Goal: Transaction & Acquisition: Purchase product/service

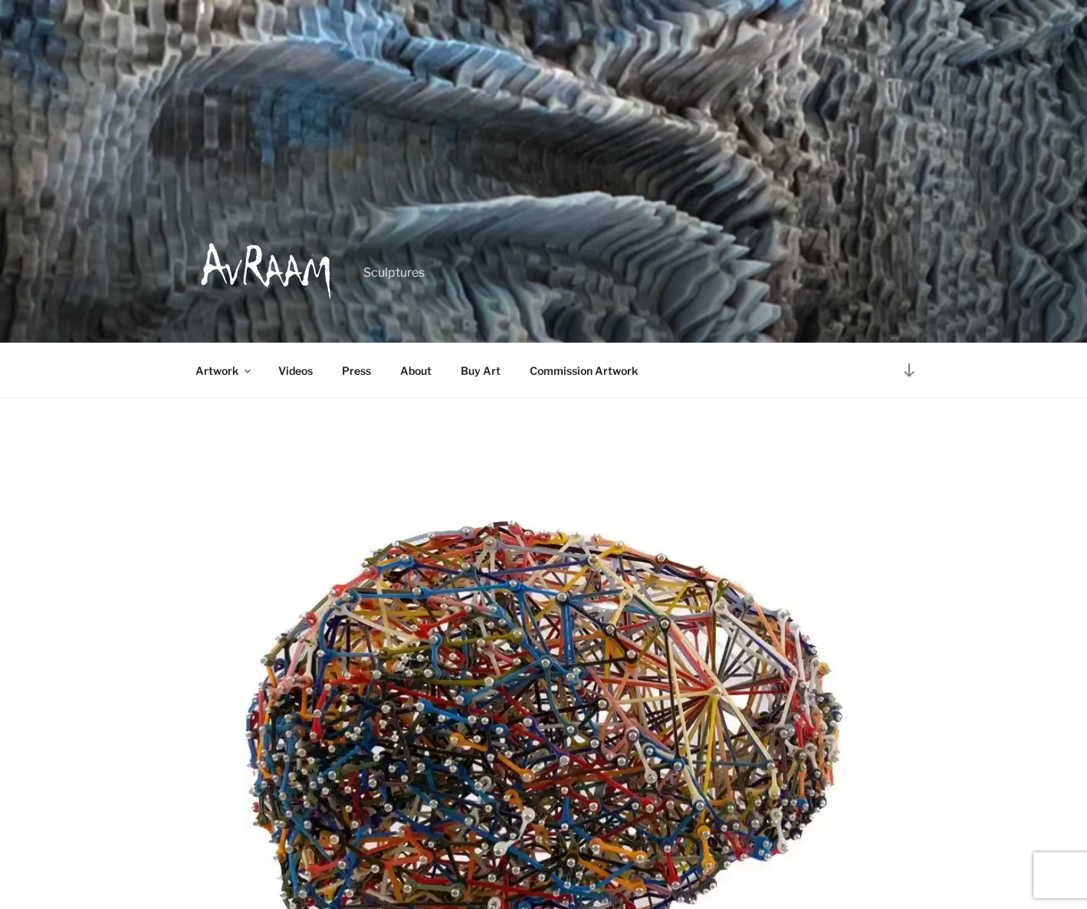
click at [487, 360] on link "Buy Art" at bounding box center [480, 371] width 67 height 38
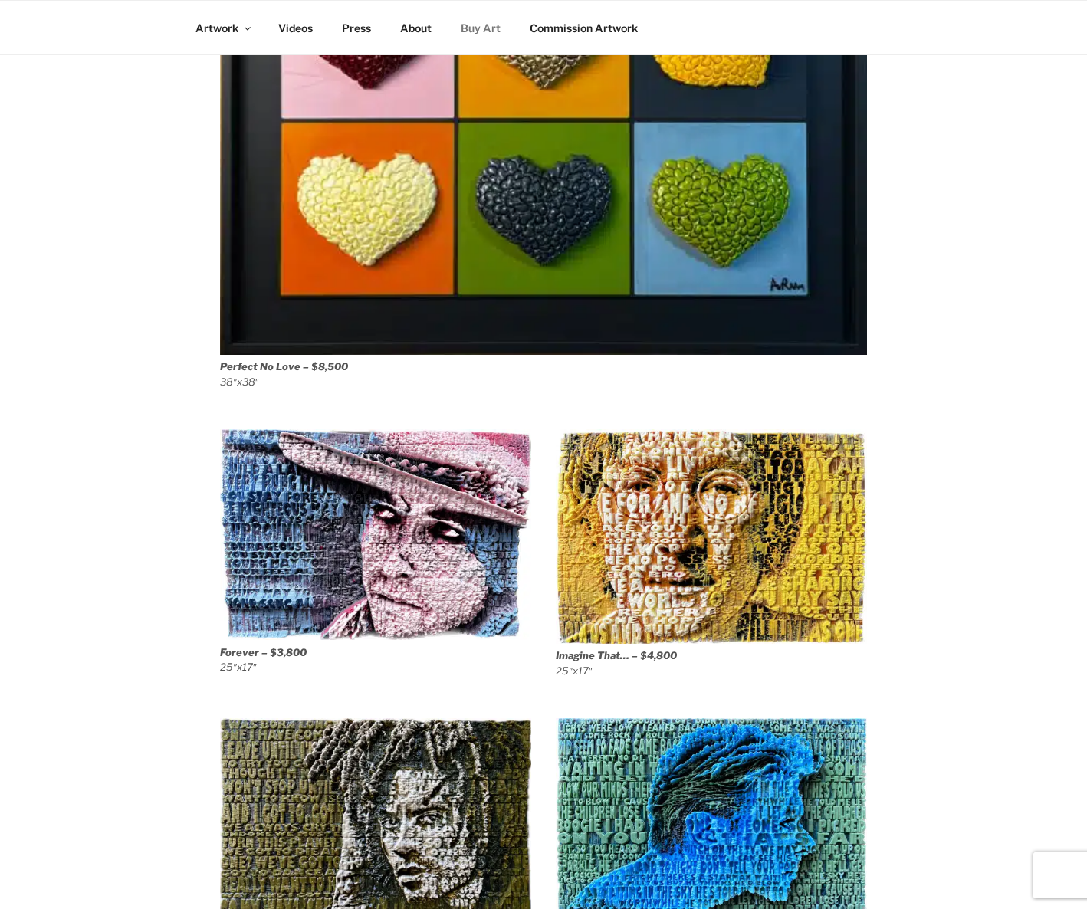
scroll to position [1406, 0]
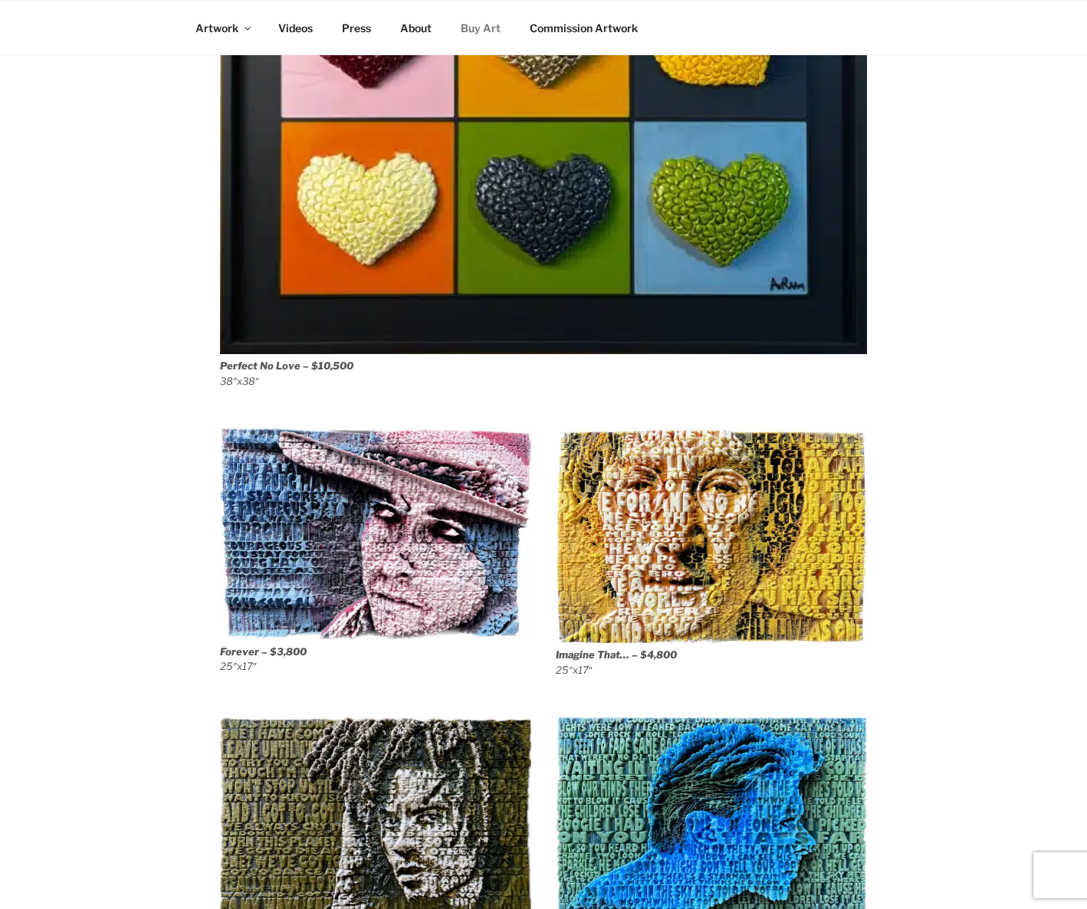
click at [240, 321] on img at bounding box center [543, 31] width 647 height 645
